Goal: Find specific page/section: Find specific page/section

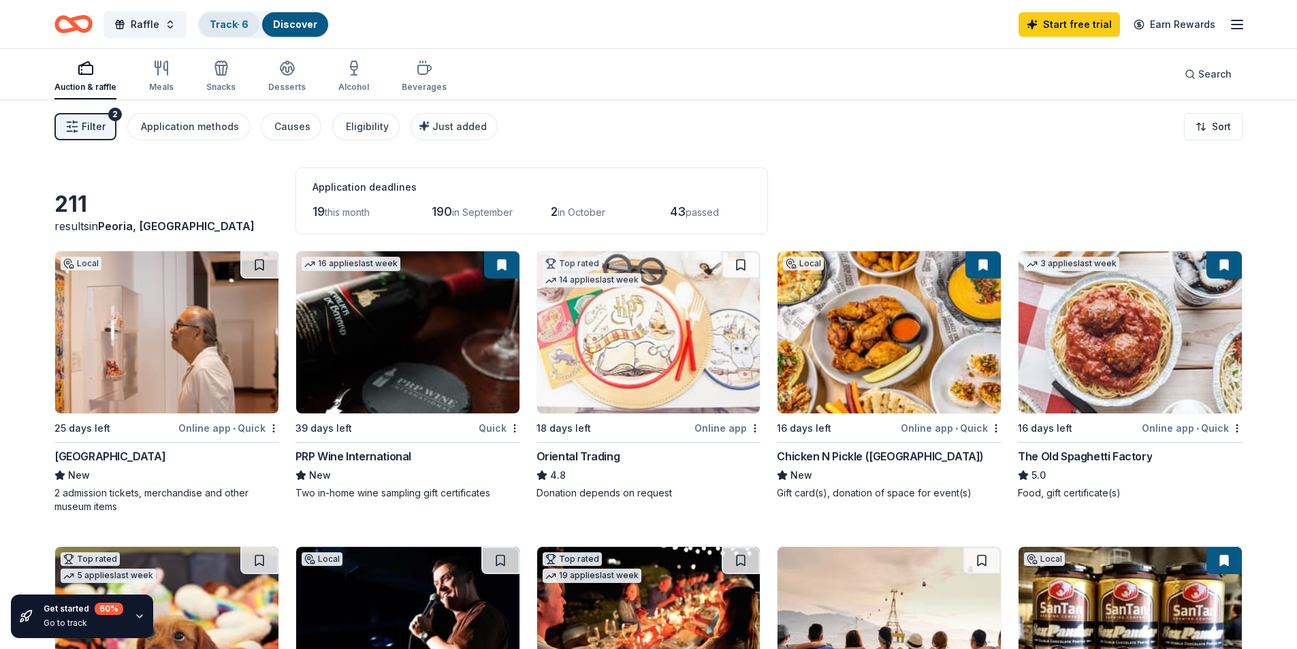
click at [220, 25] on link "Track · 6" at bounding box center [229, 24] width 39 height 12
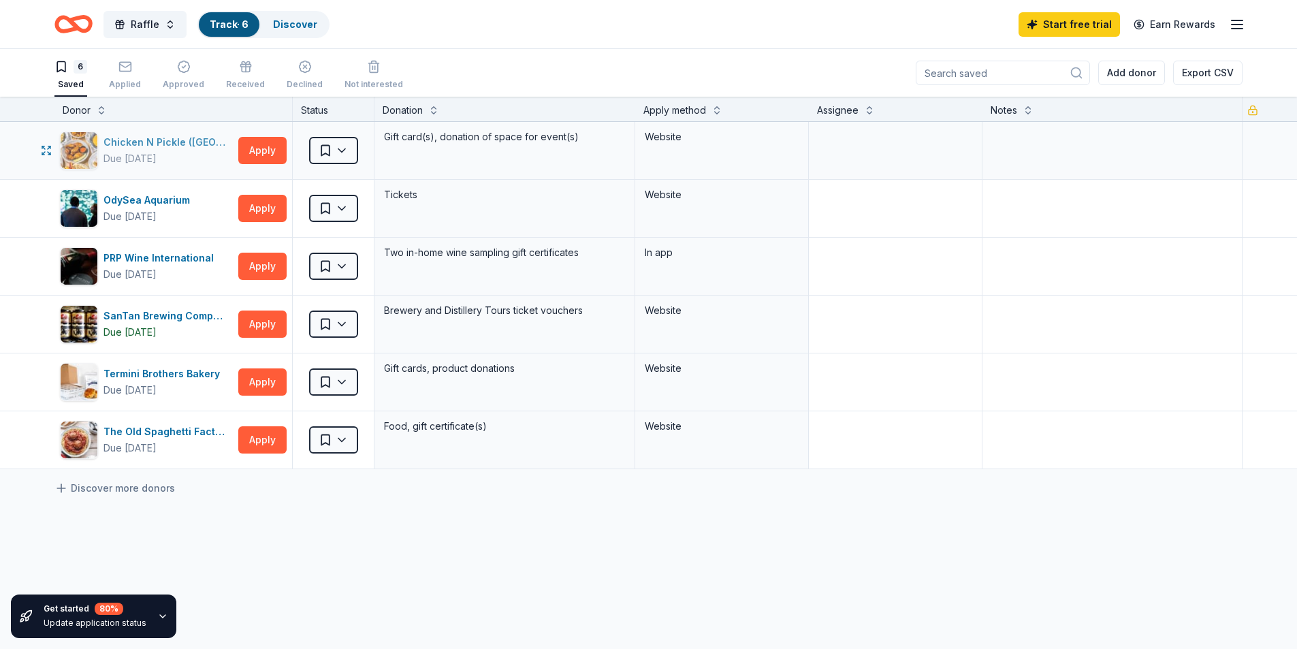
click at [136, 135] on div "Chicken N Pickle ([GEOGRAPHIC_DATA])" at bounding box center [168, 142] width 129 height 16
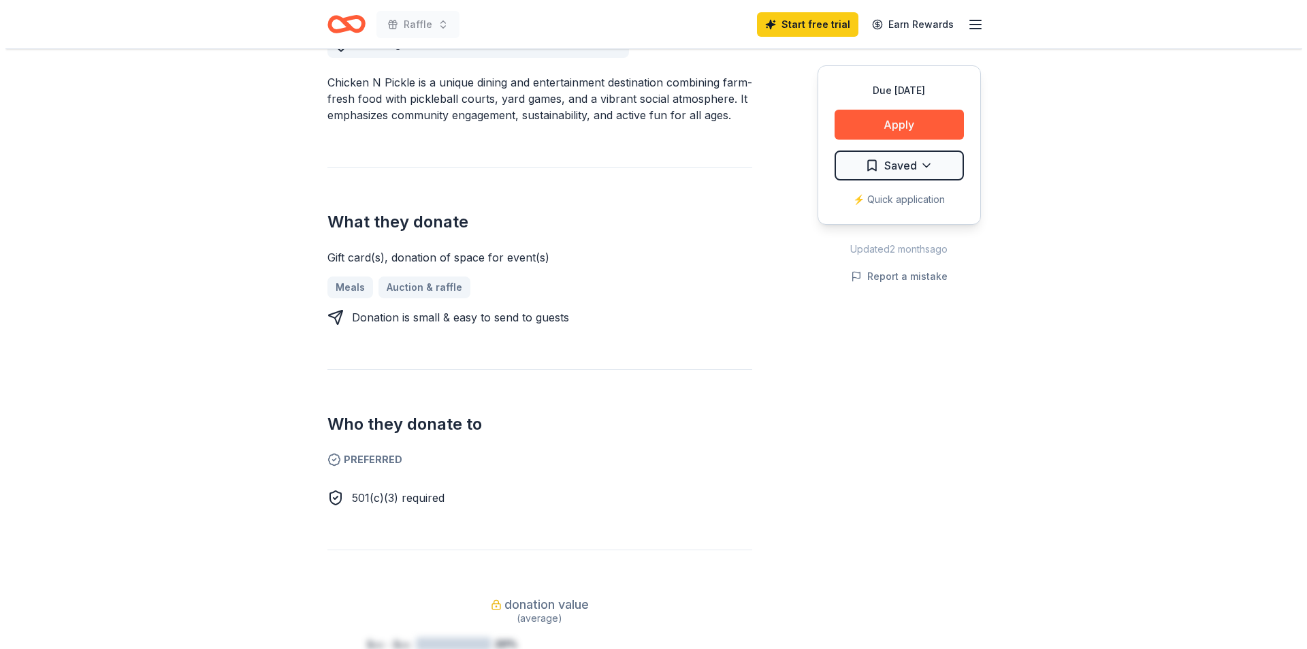
scroll to position [545, 0]
